Goal: Task Accomplishment & Management: Manage account settings

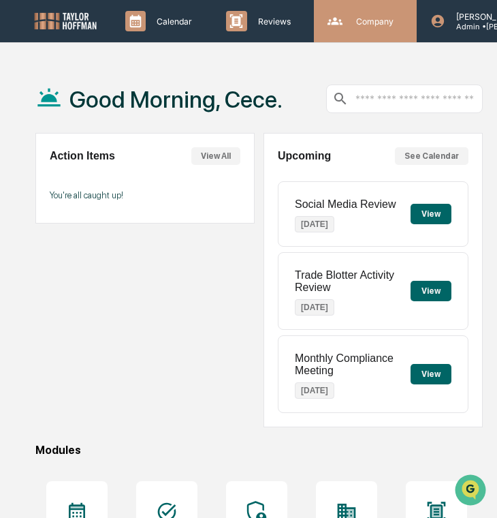
click at [358, 17] on p "Company" at bounding box center [372, 21] width 55 height 10
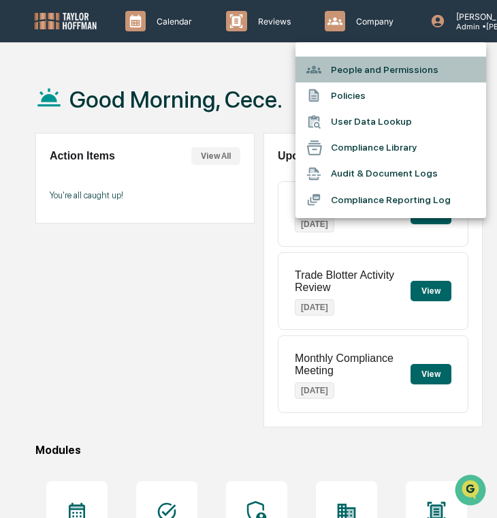
click at [373, 70] on li "People and Permissions" at bounding box center [391, 70] width 191 height 26
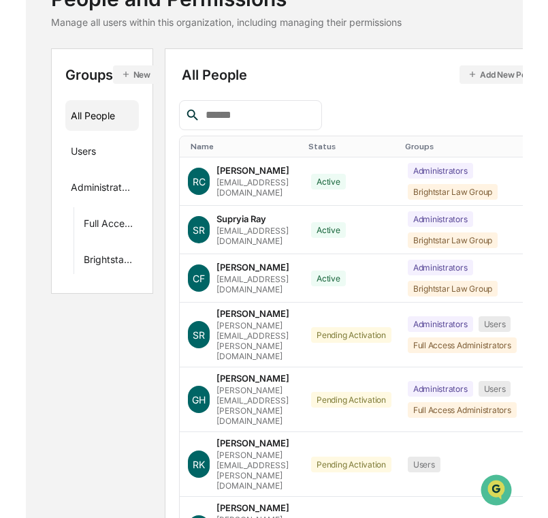
scroll to position [159, 0]
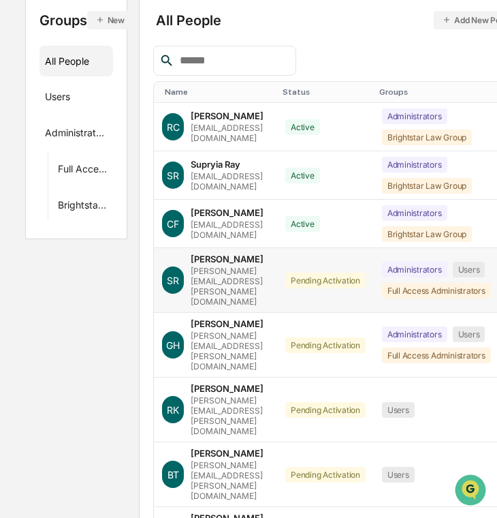
click at [255, 275] on div "[PERSON_NAME][EMAIL_ADDRESS][PERSON_NAME][DOMAIN_NAME]" at bounding box center [230, 286] width 78 height 41
copy div "[PERSON_NAME][EMAIL_ADDRESS][PERSON_NAME][DOMAIN_NAME]"
click at [247, 330] on div "[PERSON_NAME][EMAIL_ADDRESS][PERSON_NAME][DOMAIN_NAME]" at bounding box center [230, 350] width 78 height 41
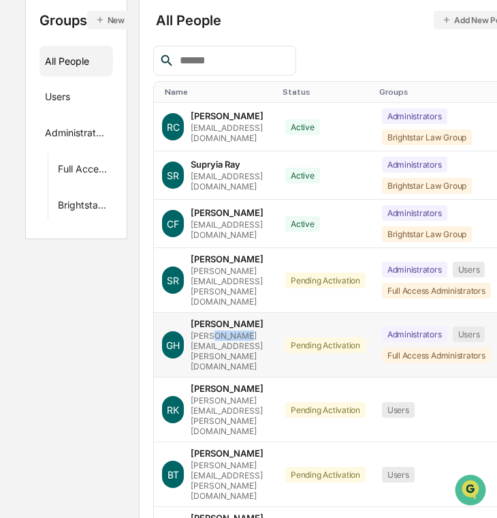
click at [247, 330] on div "[PERSON_NAME][EMAIL_ADDRESS][PERSON_NAME][DOMAIN_NAME]" at bounding box center [230, 350] width 78 height 41
copy div "[PERSON_NAME][EMAIL_ADDRESS][PERSON_NAME][DOMAIN_NAME]"
click at [245, 395] on div "[PERSON_NAME][EMAIL_ADDRESS][PERSON_NAME][DOMAIN_NAME]" at bounding box center [230, 415] width 78 height 41
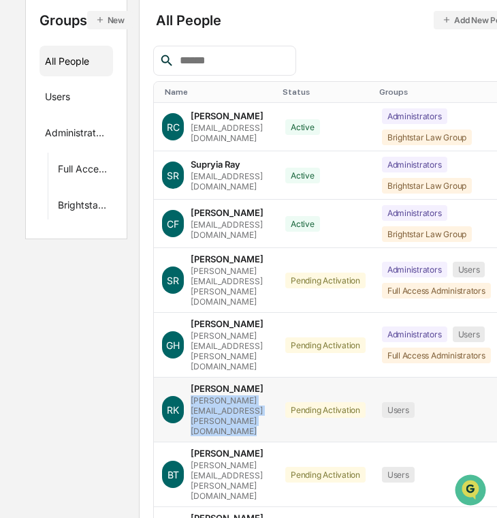
click at [245, 395] on div "[PERSON_NAME][EMAIL_ADDRESS][PERSON_NAME][DOMAIN_NAME]" at bounding box center [230, 415] width 78 height 41
copy div "[PERSON_NAME][EMAIL_ADDRESS][PERSON_NAME][DOMAIN_NAME]"
click at [249, 460] on div "[PERSON_NAME][EMAIL_ADDRESS][PERSON_NAME][DOMAIN_NAME]" at bounding box center [230, 480] width 78 height 41
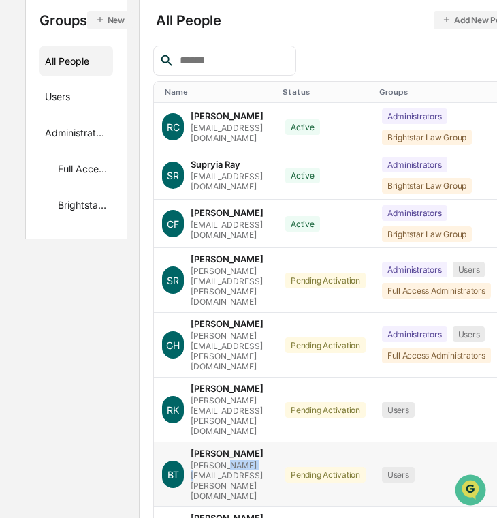
click at [249, 460] on div "[PERSON_NAME][EMAIL_ADDRESS][PERSON_NAME][DOMAIN_NAME]" at bounding box center [230, 480] width 78 height 41
copy div "[PERSON_NAME][EMAIL_ADDRESS][PERSON_NAME][DOMAIN_NAME]"
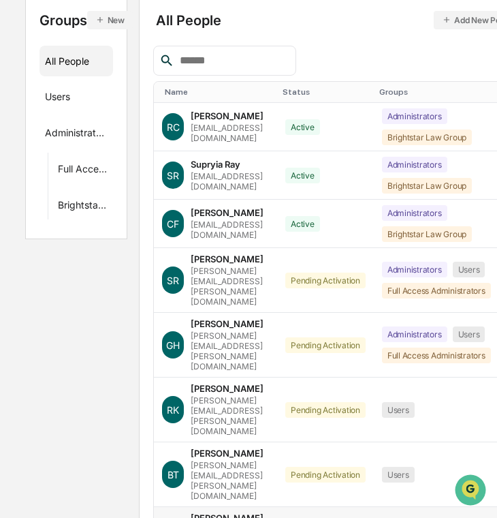
copy div "[PERSON_NAME][EMAIL_ADDRESS][PERSON_NAME][DOMAIN_NAME]"
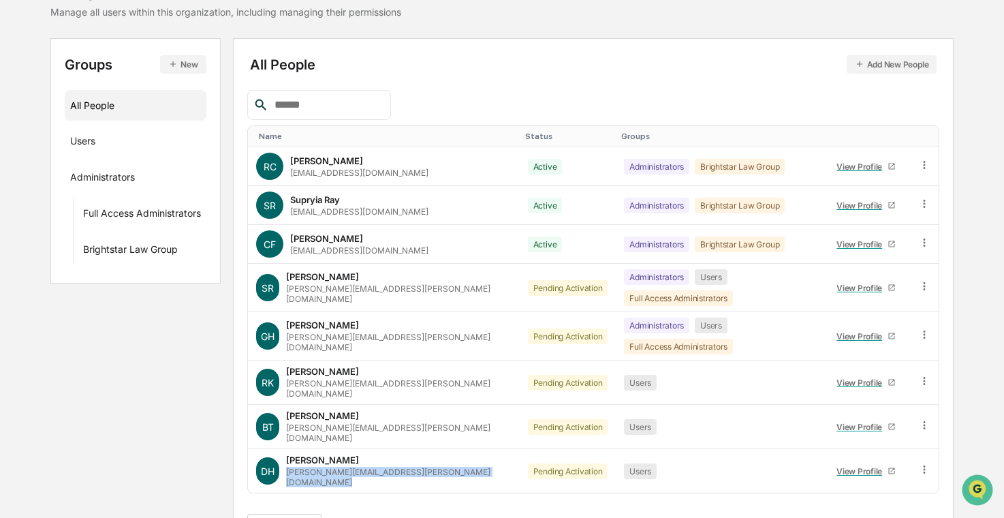
scroll to position [0, 0]
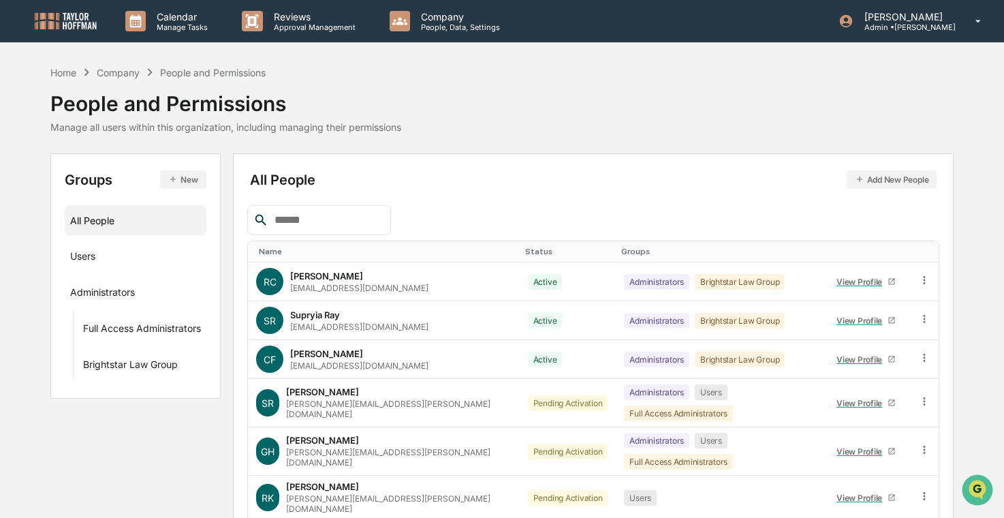
click at [82, 29] on img at bounding box center [65, 21] width 65 height 20
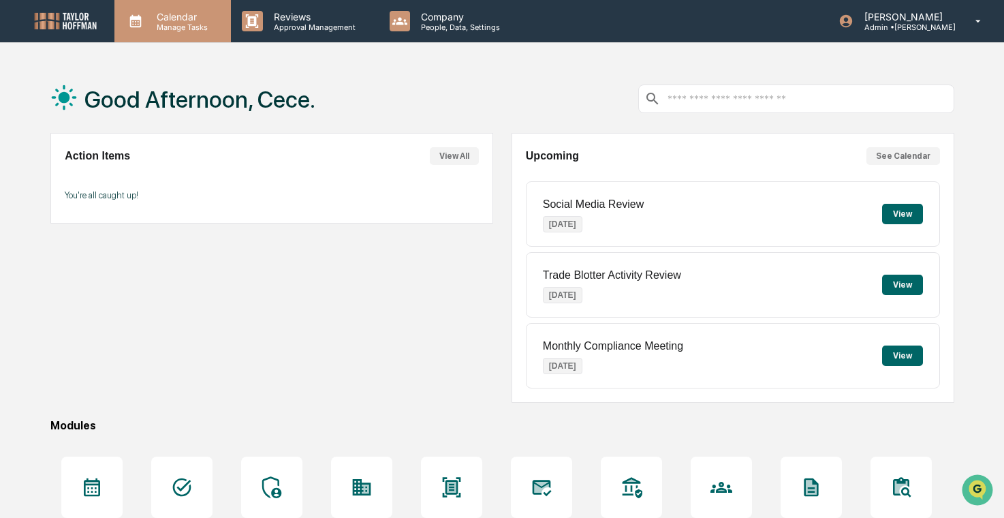
click at [178, 28] on p "Manage Tasks" at bounding box center [180, 27] width 69 height 10
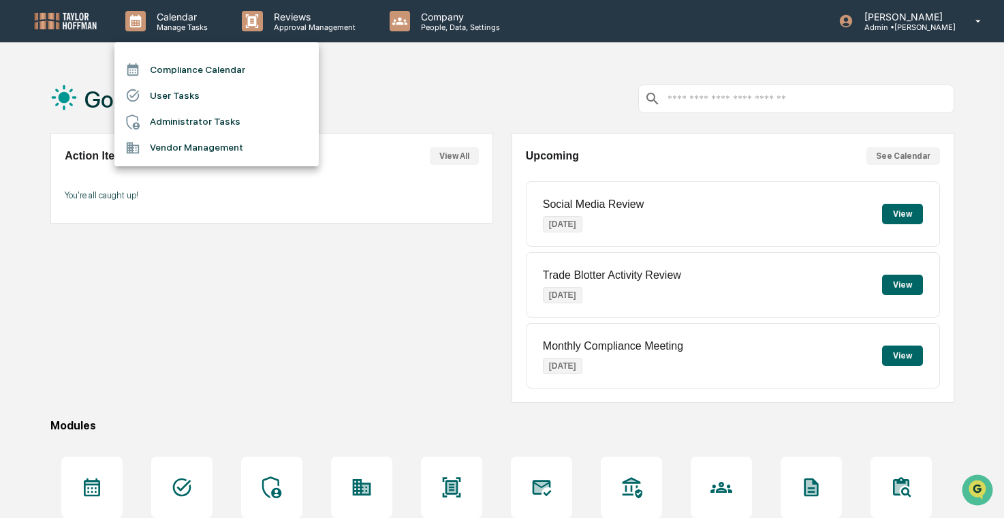
click at [461, 13] on div at bounding box center [502, 259] width 1004 height 518
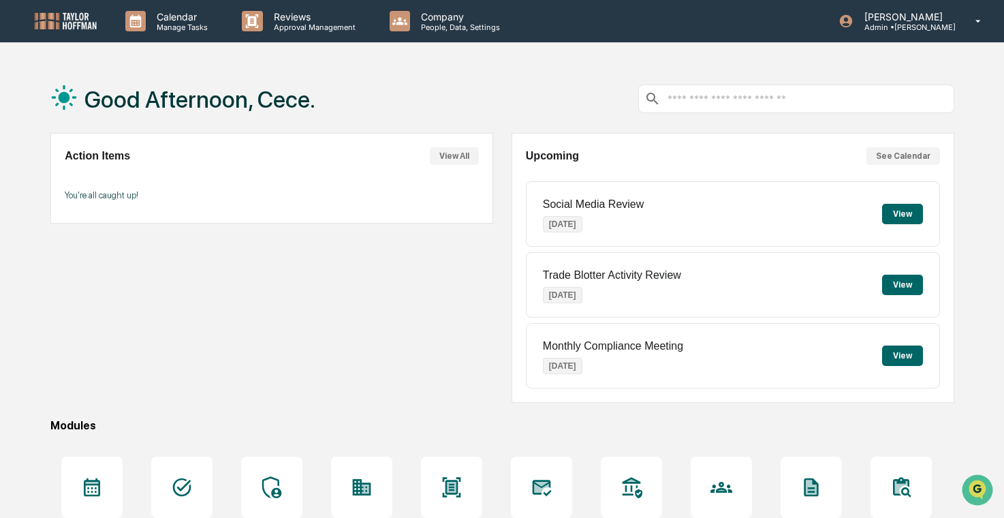
click at [433, 22] on p "People, Data, Settings" at bounding box center [458, 27] width 97 height 10
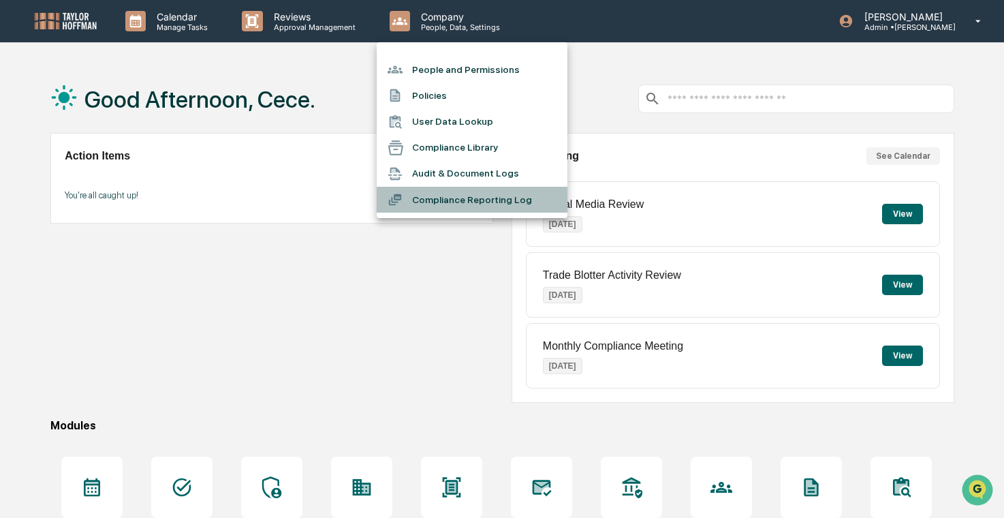
click at [464, 194] on li "Compliance Reporting Log" at bounding box center [472, 200] width 191 height 26
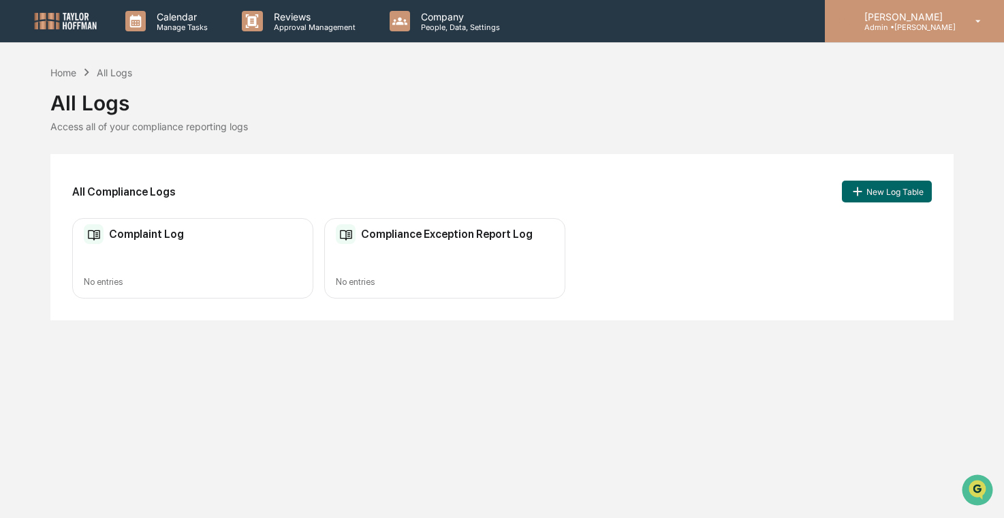
click at [497, 40] on div "[PERSON_NAME] Admin • [PERSON_NAME]" at bounding box center [914, 21] width 179 height 42
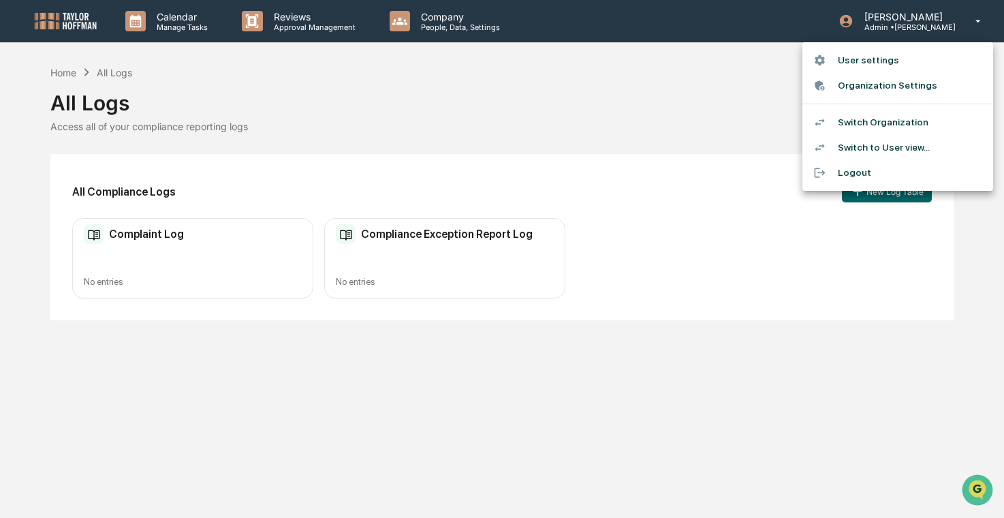
click at [145, 39] on div at bounding box center [502, 259] width 1004 height 518
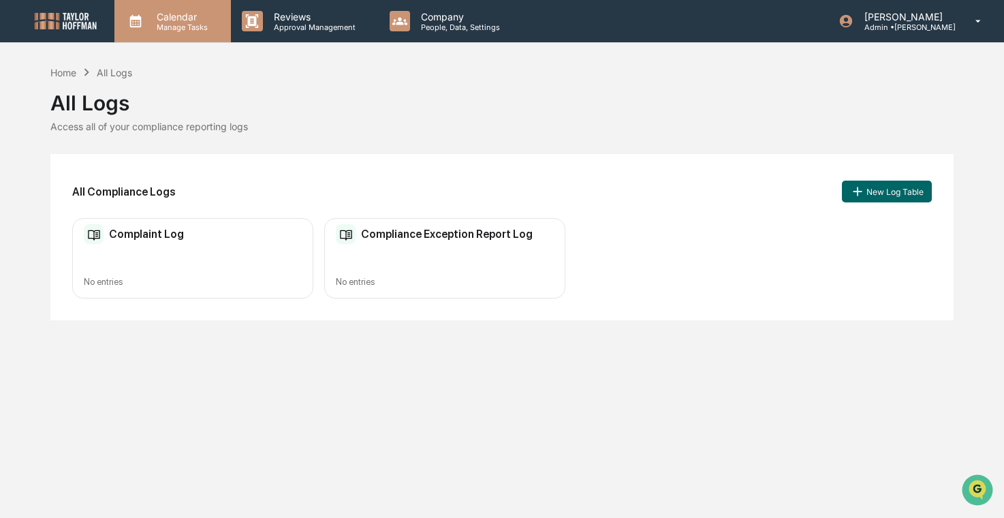
click at [156, 23] on p "Manage Tasks" at bounding box center [180, 27] width 69 height 10
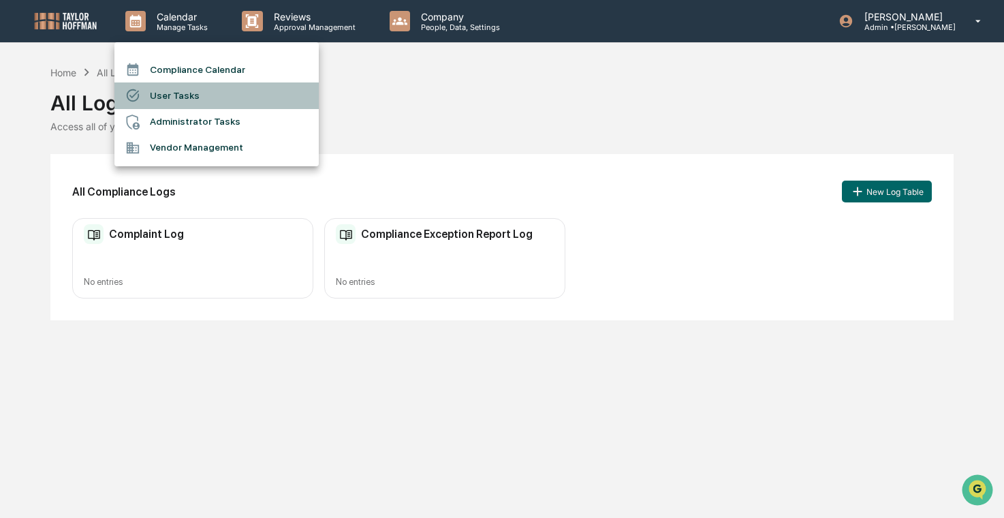
click at [213, 97] on li "User Tasks" at bounding box center [216, 95] width 204 height 26
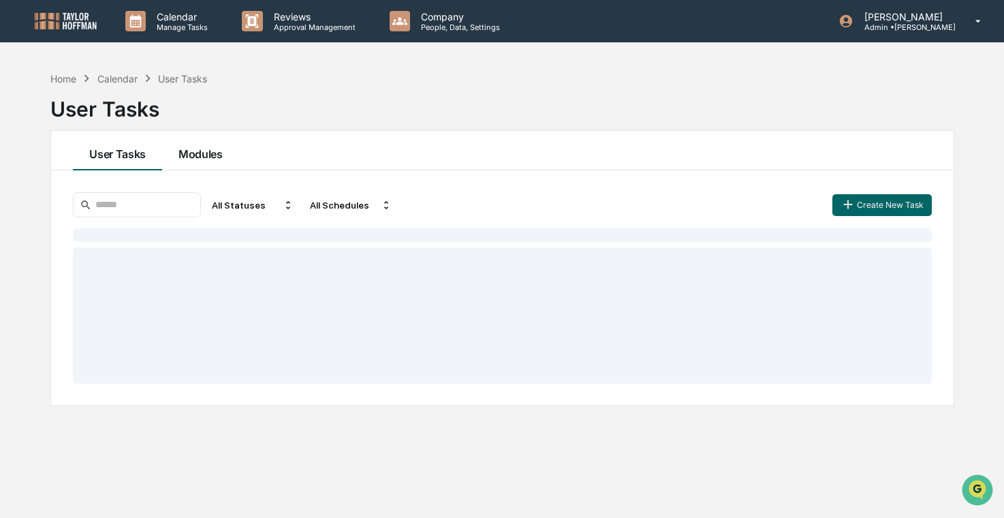
click at [200, 144] on button "Modules" at bounding box center [200, 151] width 77 height 40
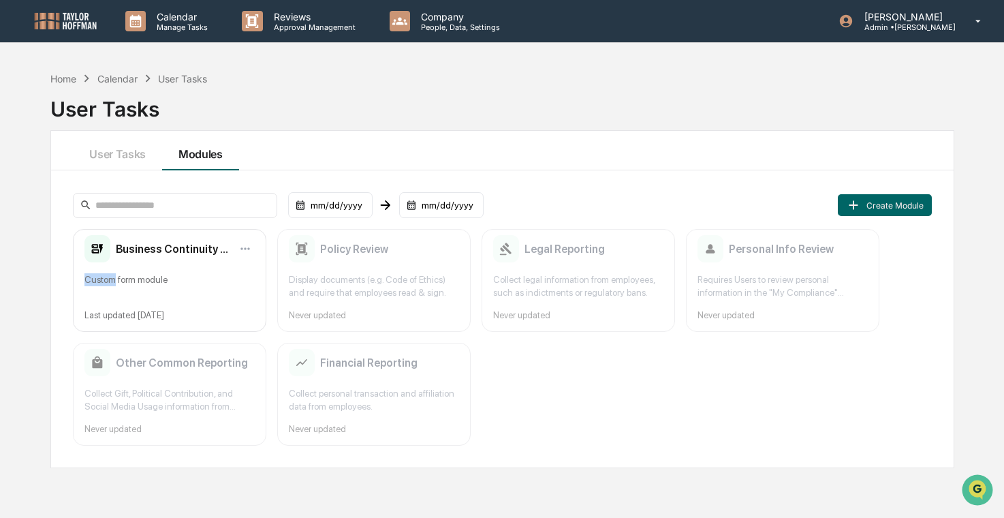
click at [238, 232] on div "Business Continuity Planning Verification for Users Custom form module Last upd…" at bounding box center [169, 280] width 193 height 103
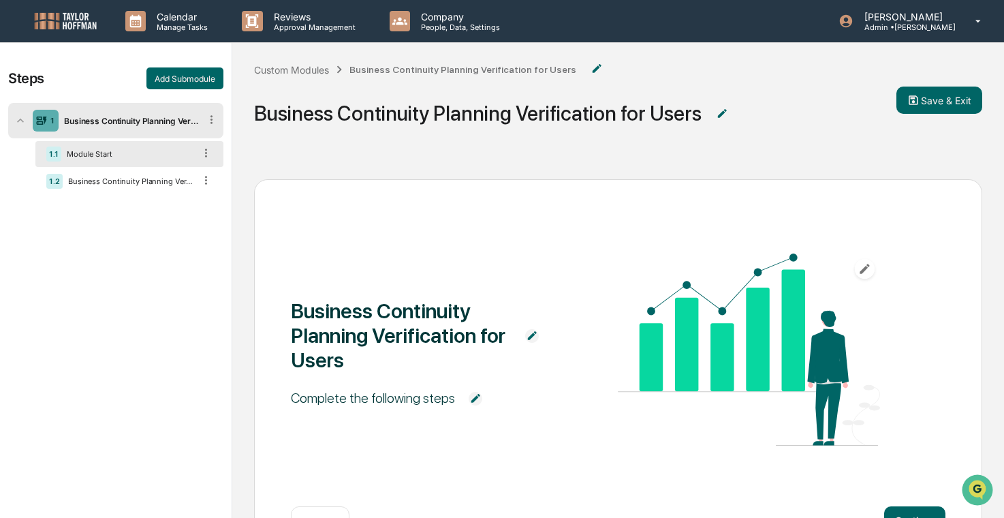
click at [157, 195] on div "1.1 Module Start 1.2 Business Continuity Planning Verification for Users" at bounding box center [115, 166] width 215 height 57
click at [157, 184] on div "Business Continuity Planning Verification for Users" at bounding box center [128, 181] width 131 height 10
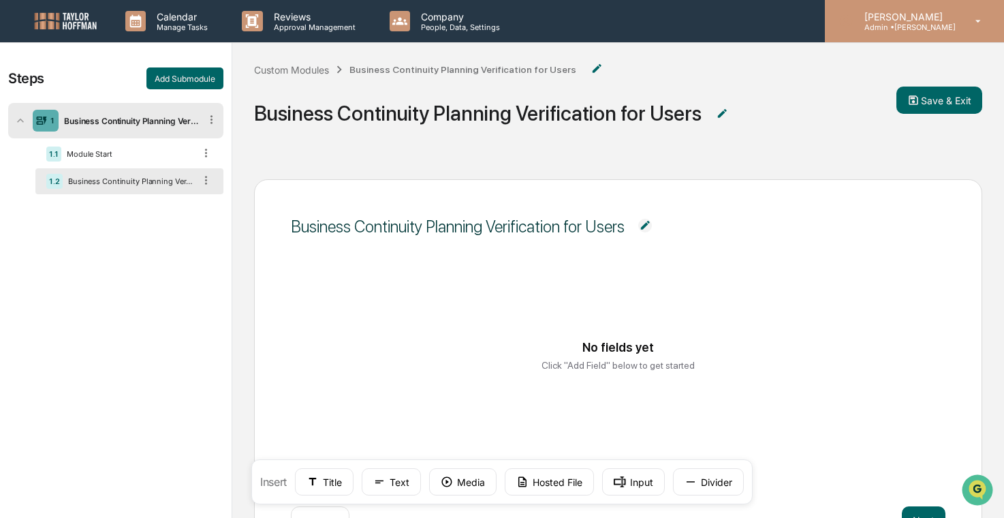
click at [497, 25] on p "Admin • [PERSON_NAME]" at bounding box center [904, 27] width 102 height 10
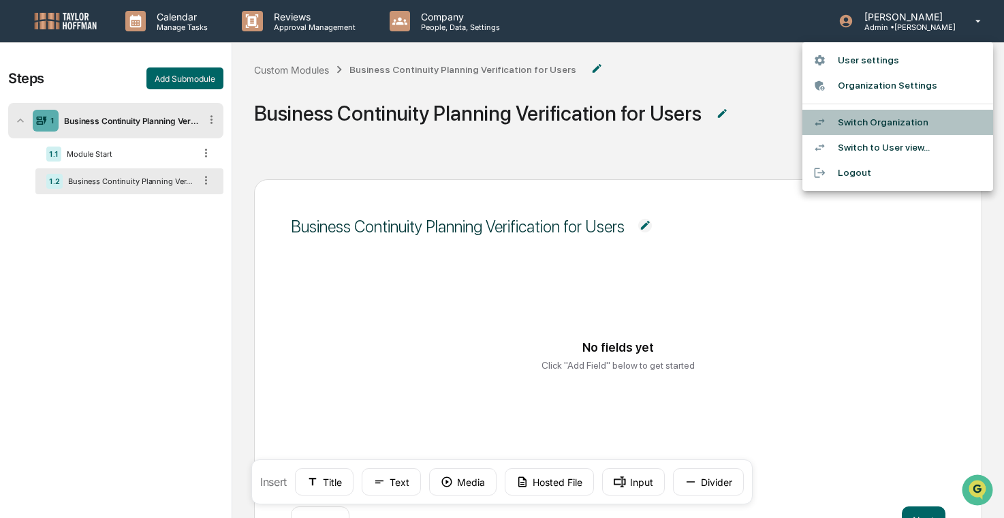
click at [497, 131] on li "Switch Organization" at bounding box center [897, 122] width 191 height 25
